Goal: Browse casually

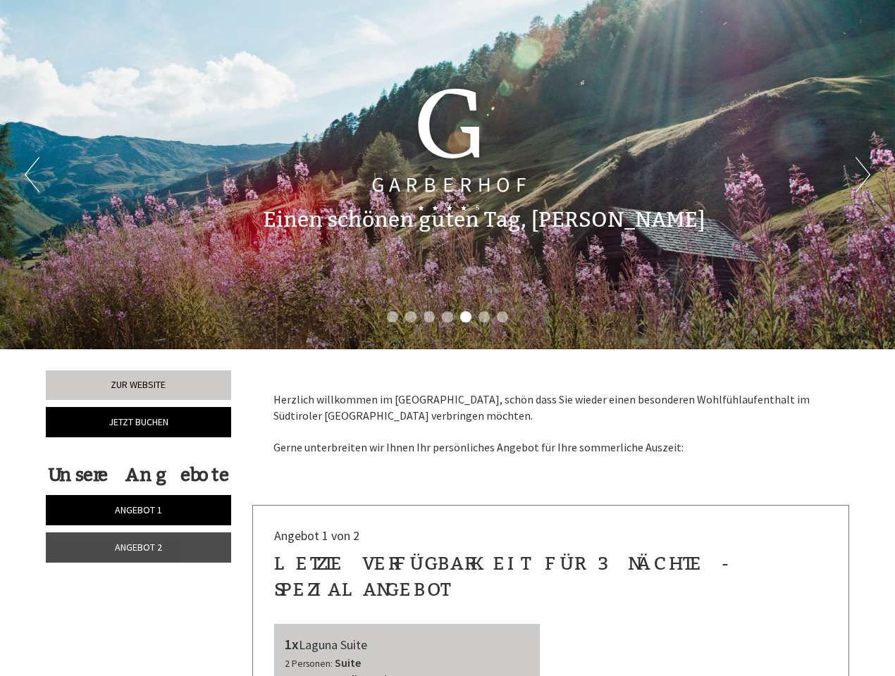
click at [447, 338] on div "Previous Next 1 2 3 4 5 6 7" at bounding box center [447, 174] width 895 height 349
click at [32, 175] on button "Previous" at bounding box center [32, 174] width 15 height 35
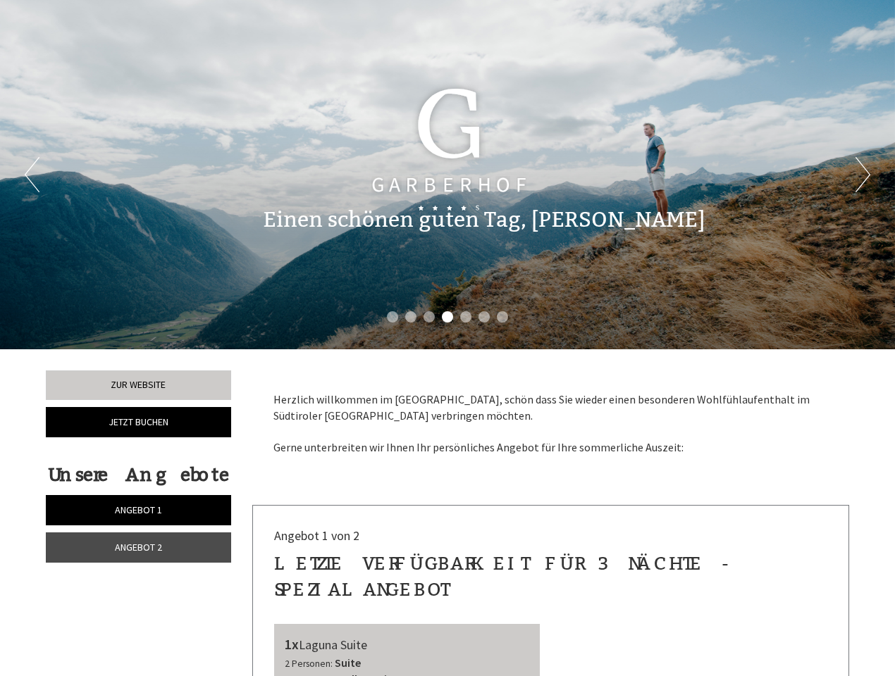
click at [862, 175] on button "Next" at bounding box center [862, 174] width 15 height 35
click at [392, 317] on li "1" at bounding box center [392, 316] width 11 height 11
click at [411, 317] on li "2" at bounding box center [410, 316] width 11 height 11
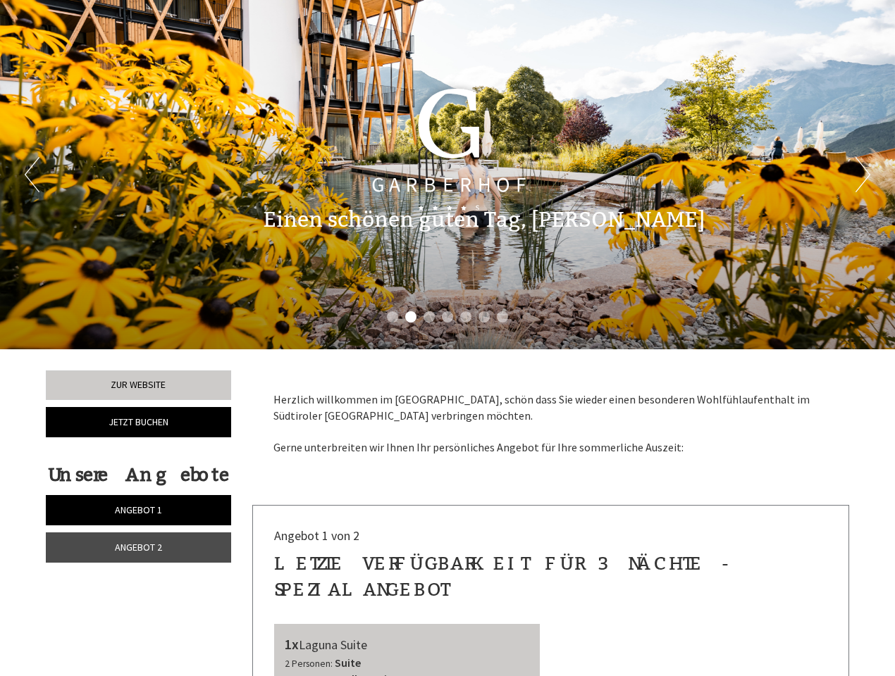
click at [429, 317] on li "3" at bounding box center [428, 316] width 11 height 11
click at [447, 317] on li "4" at bounding box center [447, 316] width 11 height 11
click at [466, 317] on li "5" at bounding box center [465, 316] width 11 height 11
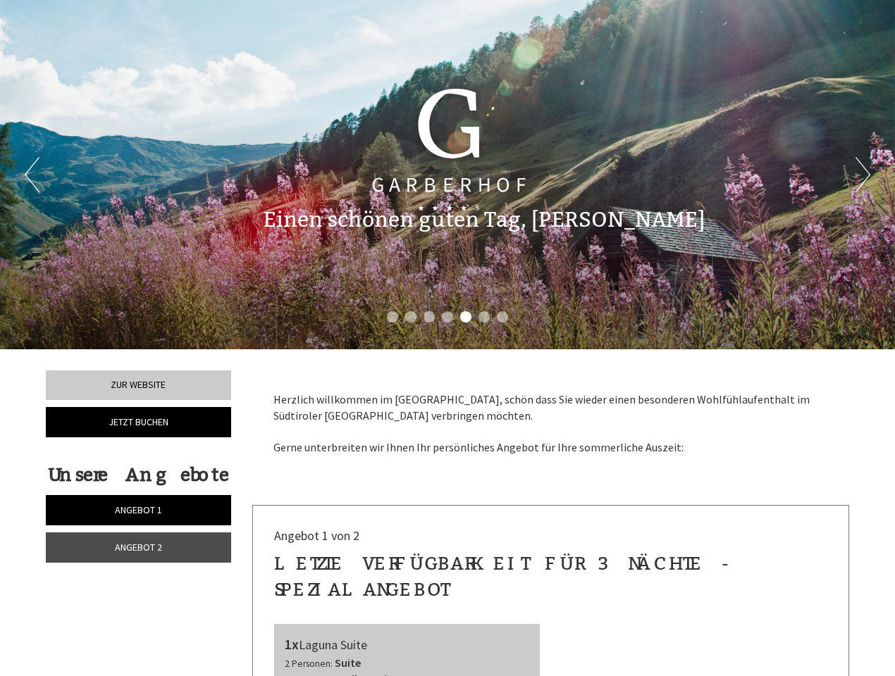
click at [484, 317] on li "6" at bounding box center [483, 316] width 11 height 11
click at [502, 317] on li "7" at bounding box center [502, 316] width 11 height 11
